Goal: Task Accomplishment & Management: Use online tool/utility

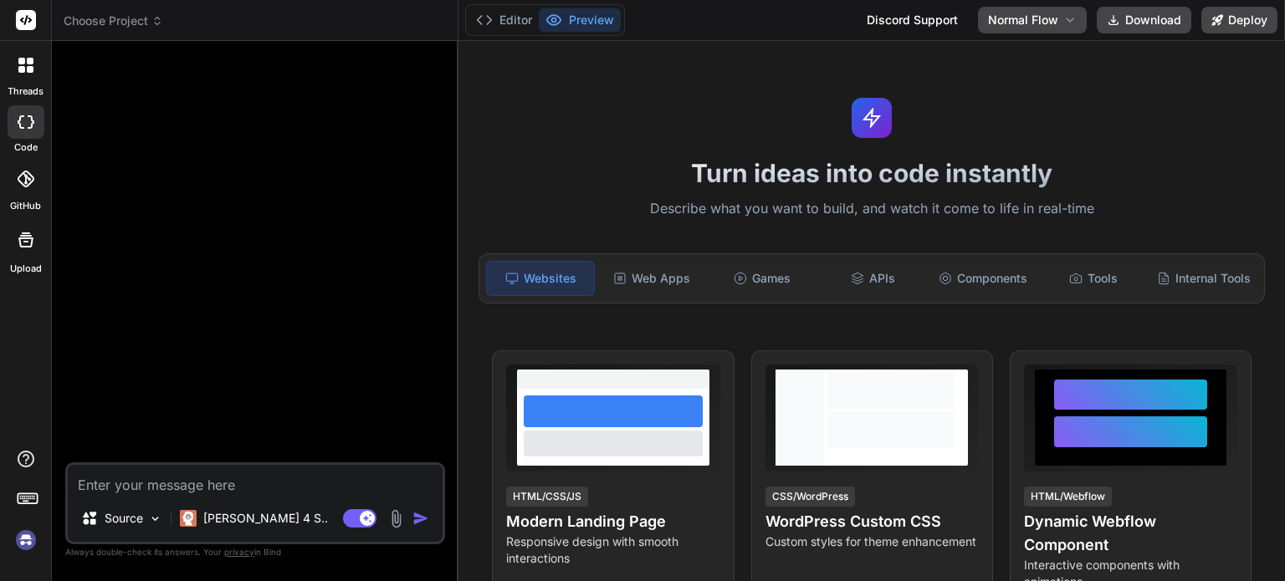
click at [29, 535] on img at bounding box center [26, 540] width 28 height 28
click at [27, 542] on img at bounding box center [26, 540] width 28 height 28
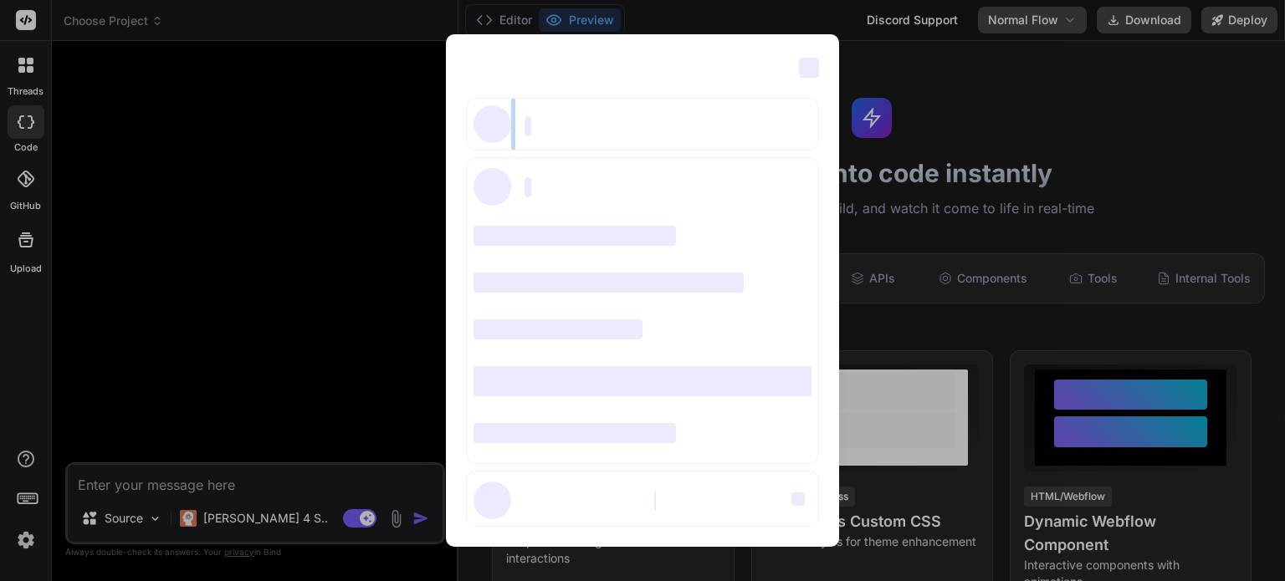
drag, startPoint x: 463, startPoint y: 91, endPoint x: 682, endPoint y: 133, distance: 223.9
click at [682, 133] on div "‌ ‌ ‌ ‌ ‌ ‌ ‌ ‌ ‌ ‌ ‌ ‌ ‌ ‌ ‌" at bounding box center [642, 290] width 392 height 513
click at [597, 143] on div "‌ ‌" at bounding box center [642, 124] width 352 height 53
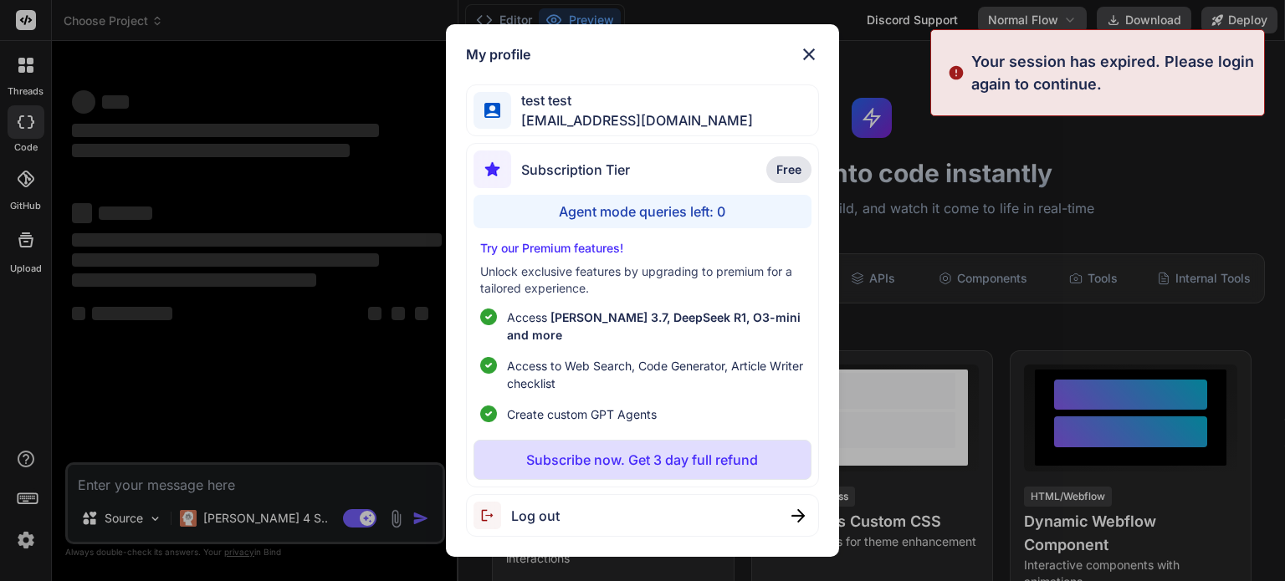
click at [998, 187] on div "My profile test test [EMAIL_ADDRESS][DOMAIN_NAME] Subscription Tier Free Agent …" at bounding box center [642, 290] width 1285 height 581
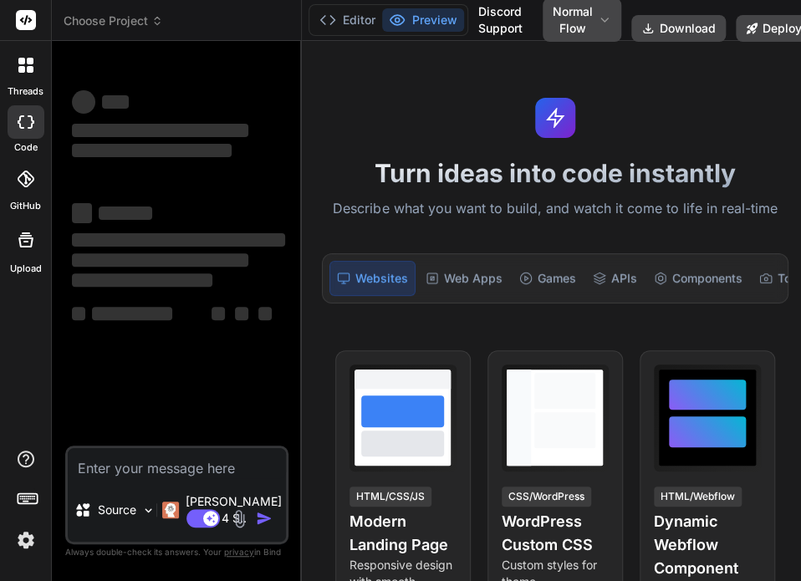
type textarea "x"
